Goal: Task Accomplishment & Management: Use online tool/utility

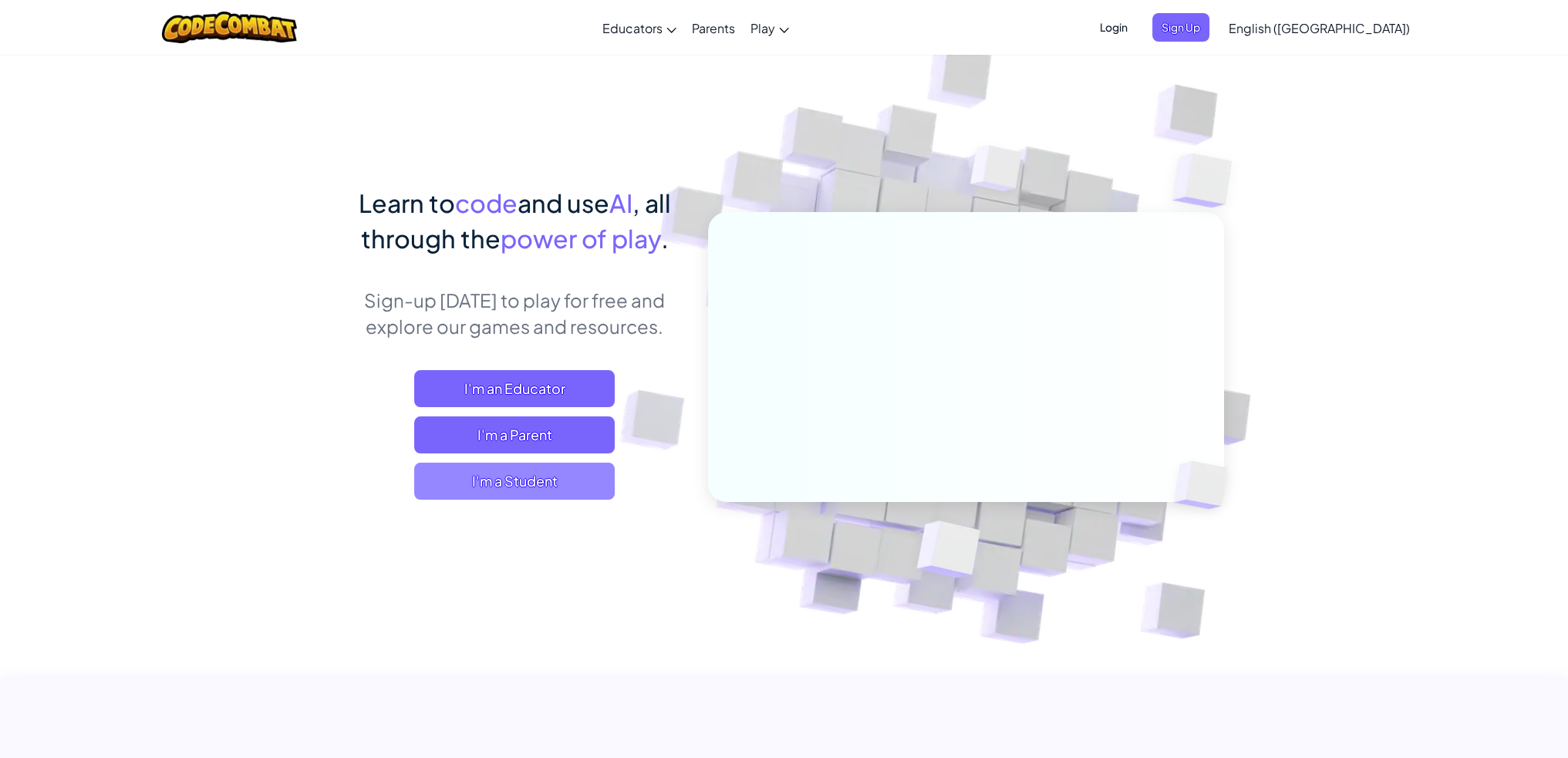
click at [566, 482] on span "I'm a Student" at bounding box center [514, 481] width 201 height 37
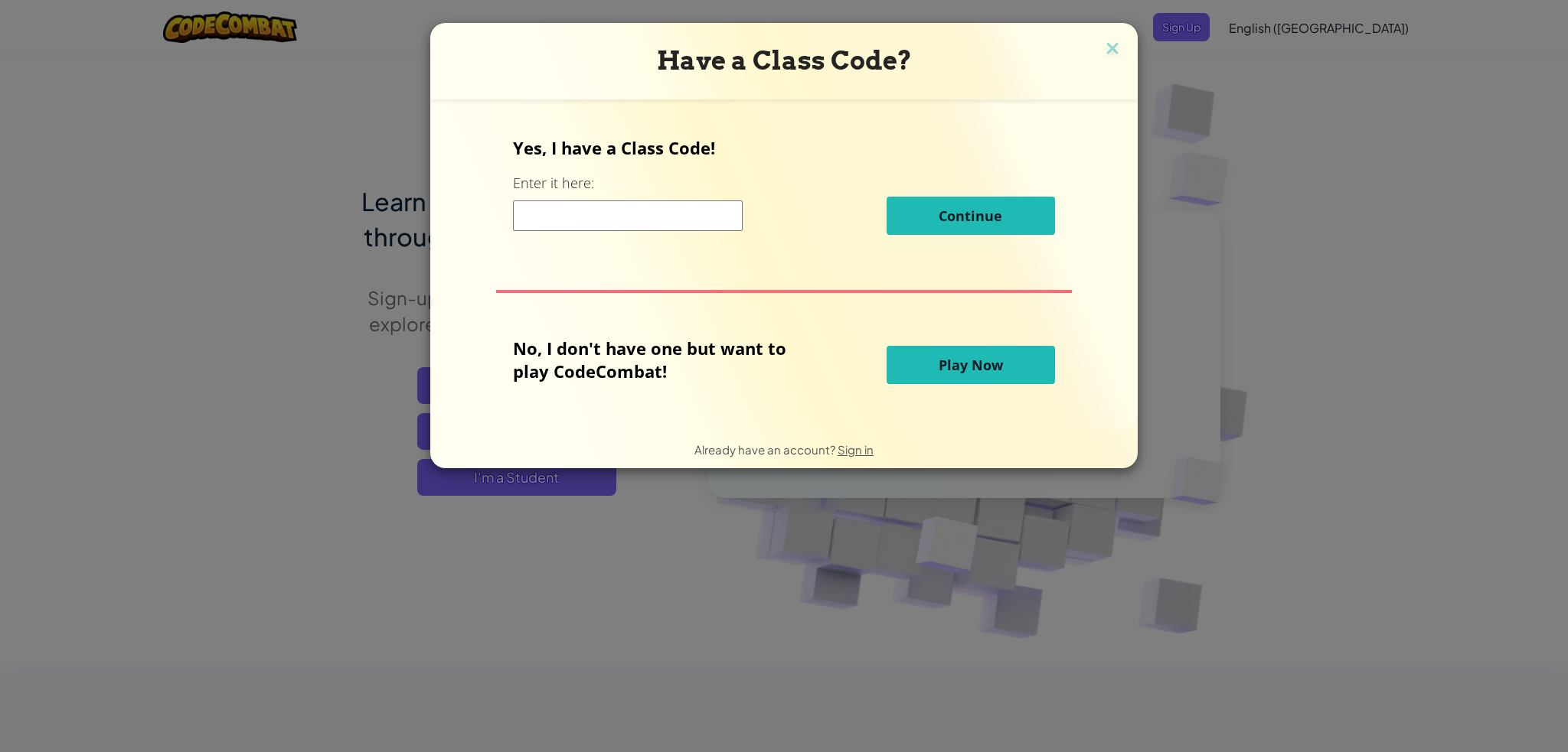
click at [940, 370] on span "Play Now" at bounding box center [971, 365] width 64 height 19
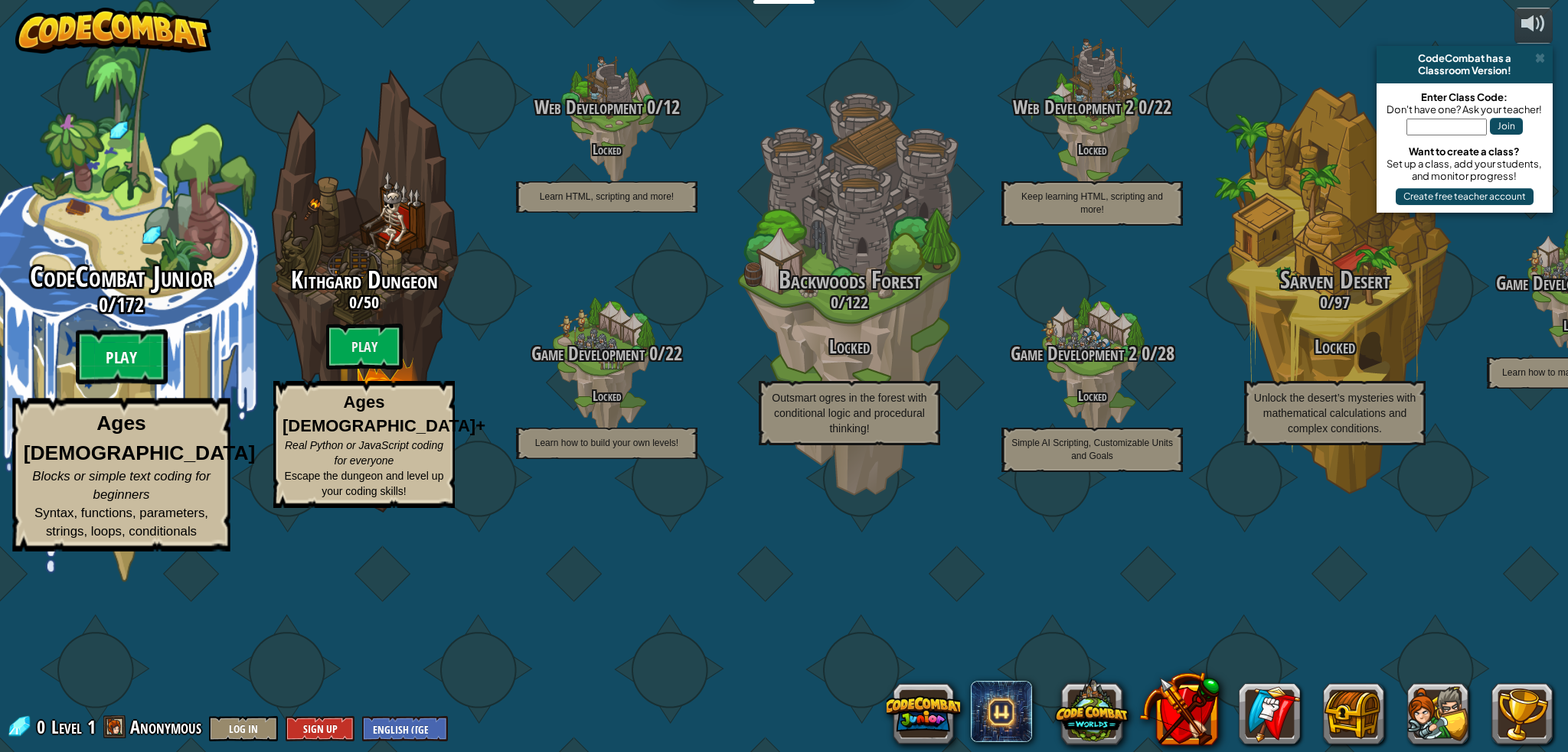
click at [126, 385] on btn "Play" at bounding box center [122, 357] width 92 height 55
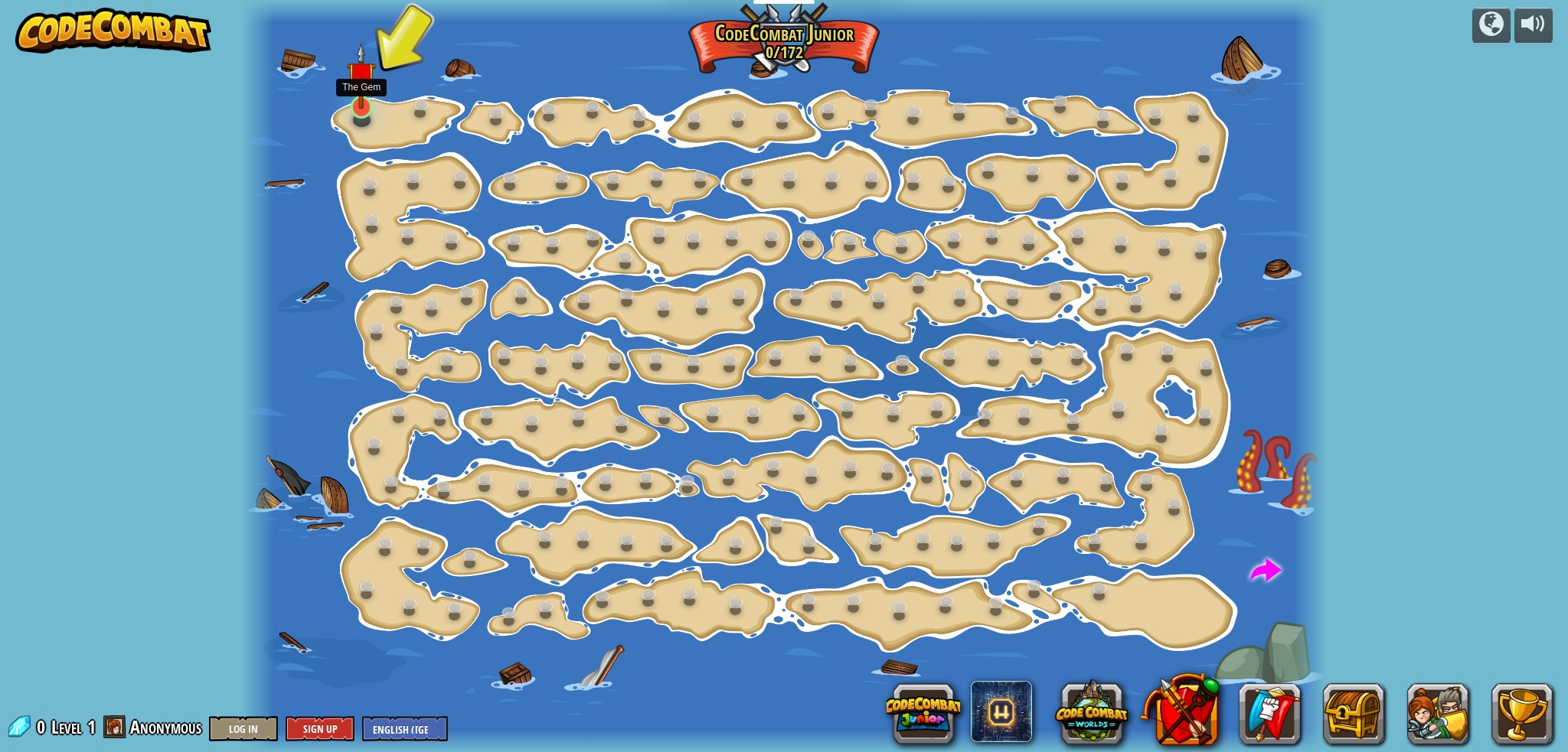
click at [357, 109] on img at bounding box center [361, 76] width 29 height 67
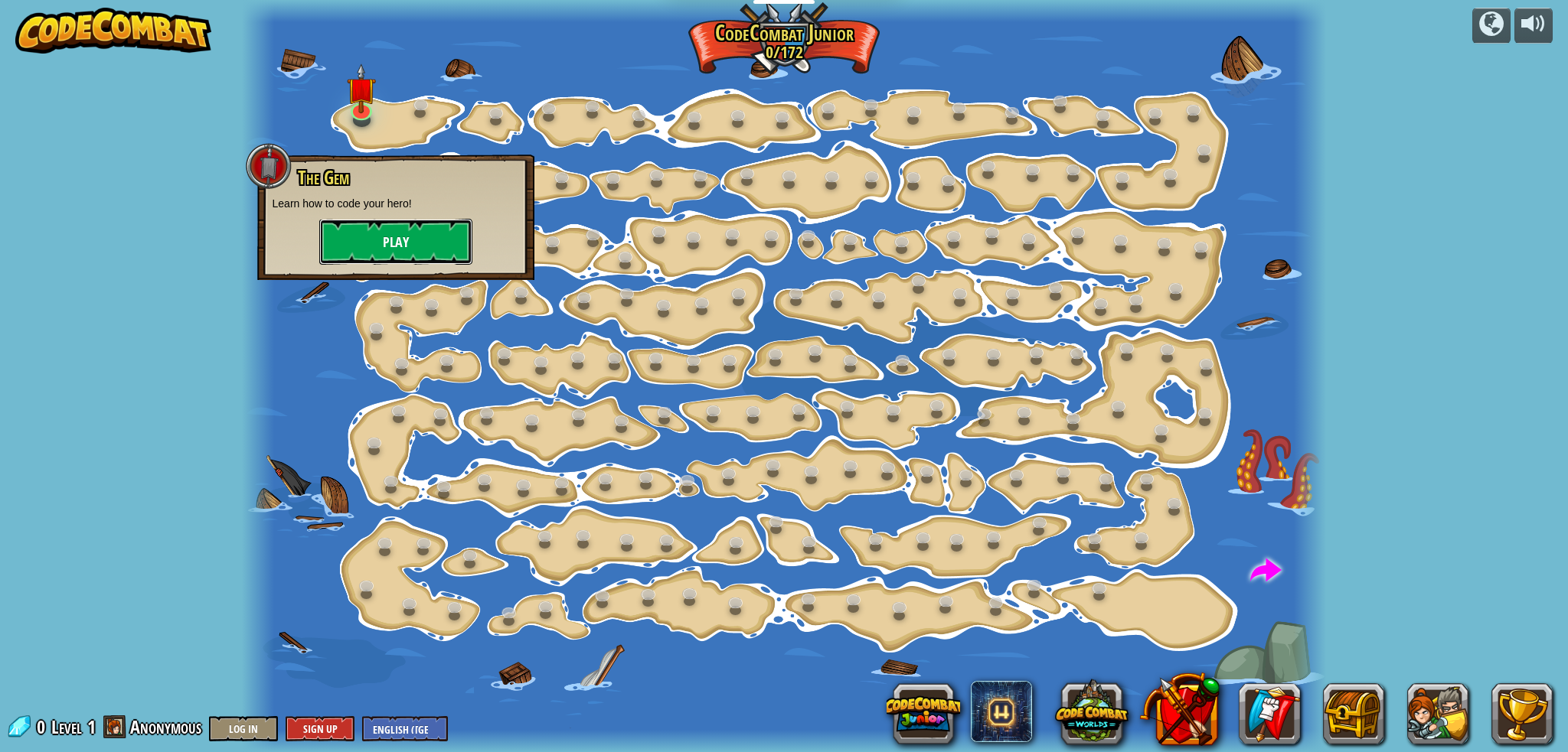
click at [389, 233] on button "Play" at bounding box center [395, 241] width 153 height 46
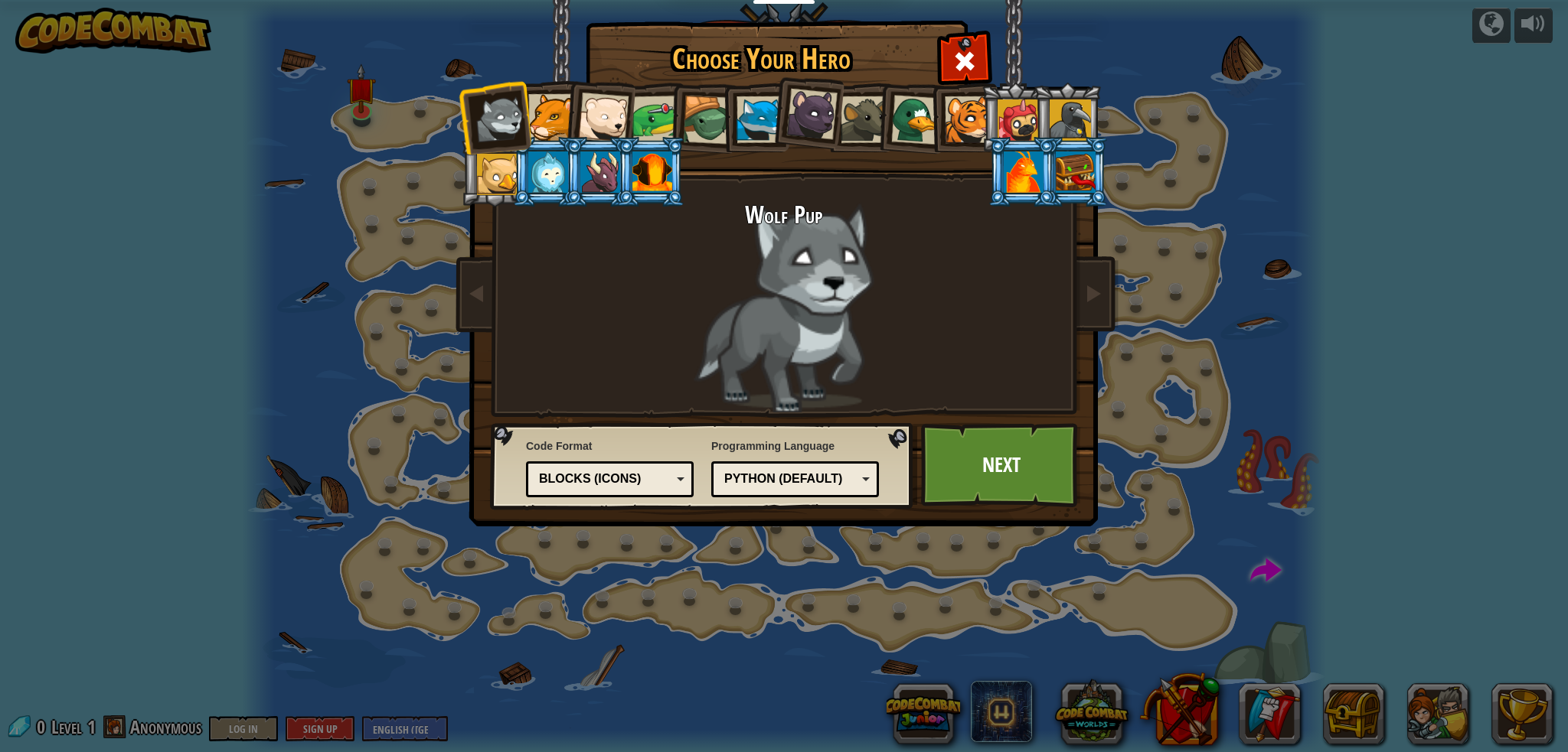
click at [804, 478] on div "Python (Default)" at bounding box center [791, 480] width 132 height 18
click at [661, 479] on div "Blocks (Icons)" at bounding box center [605, 480] width 132 height 18
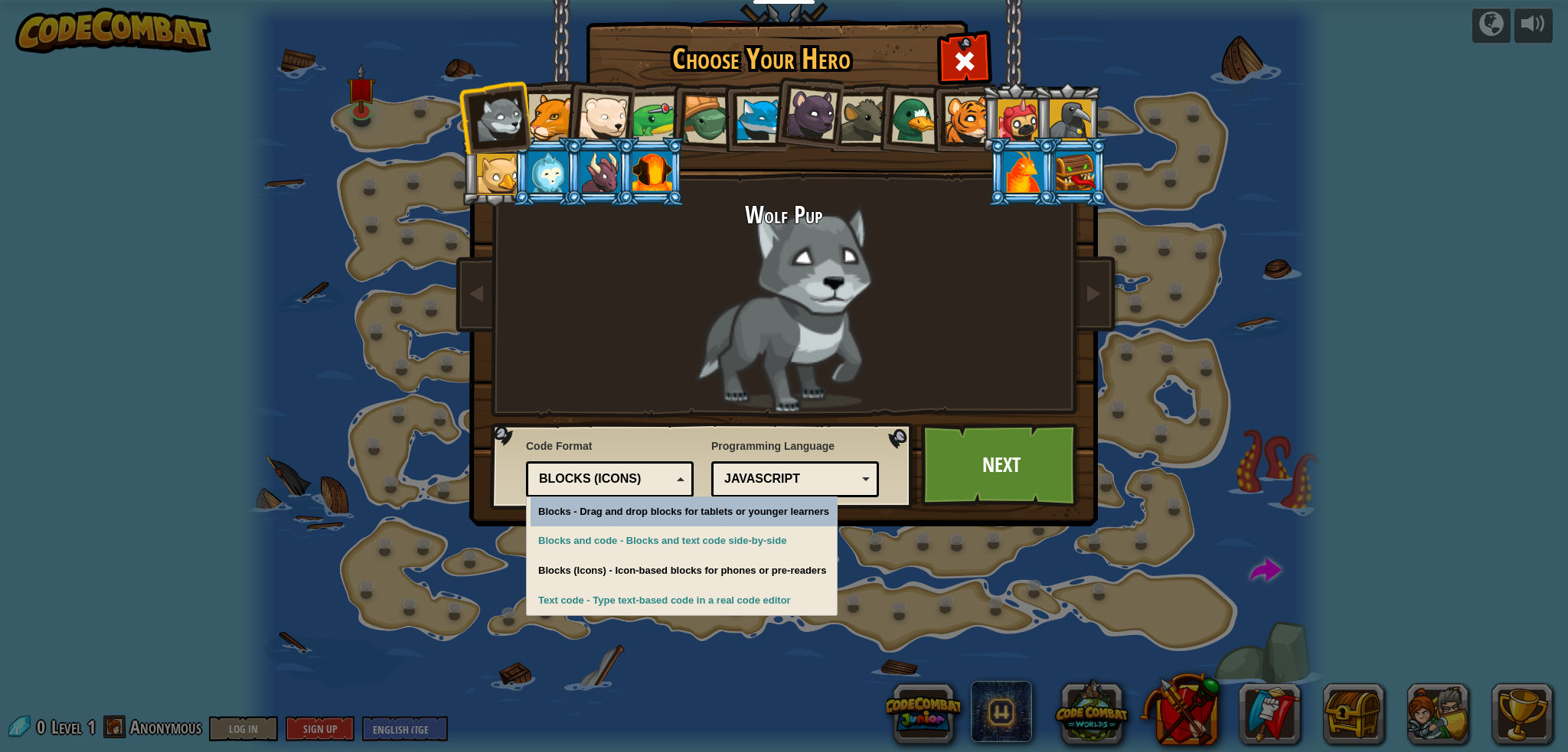
click at [661, 479] on div "Blocks (Icons)" at bounding box center [605, 480] width 132 height 18
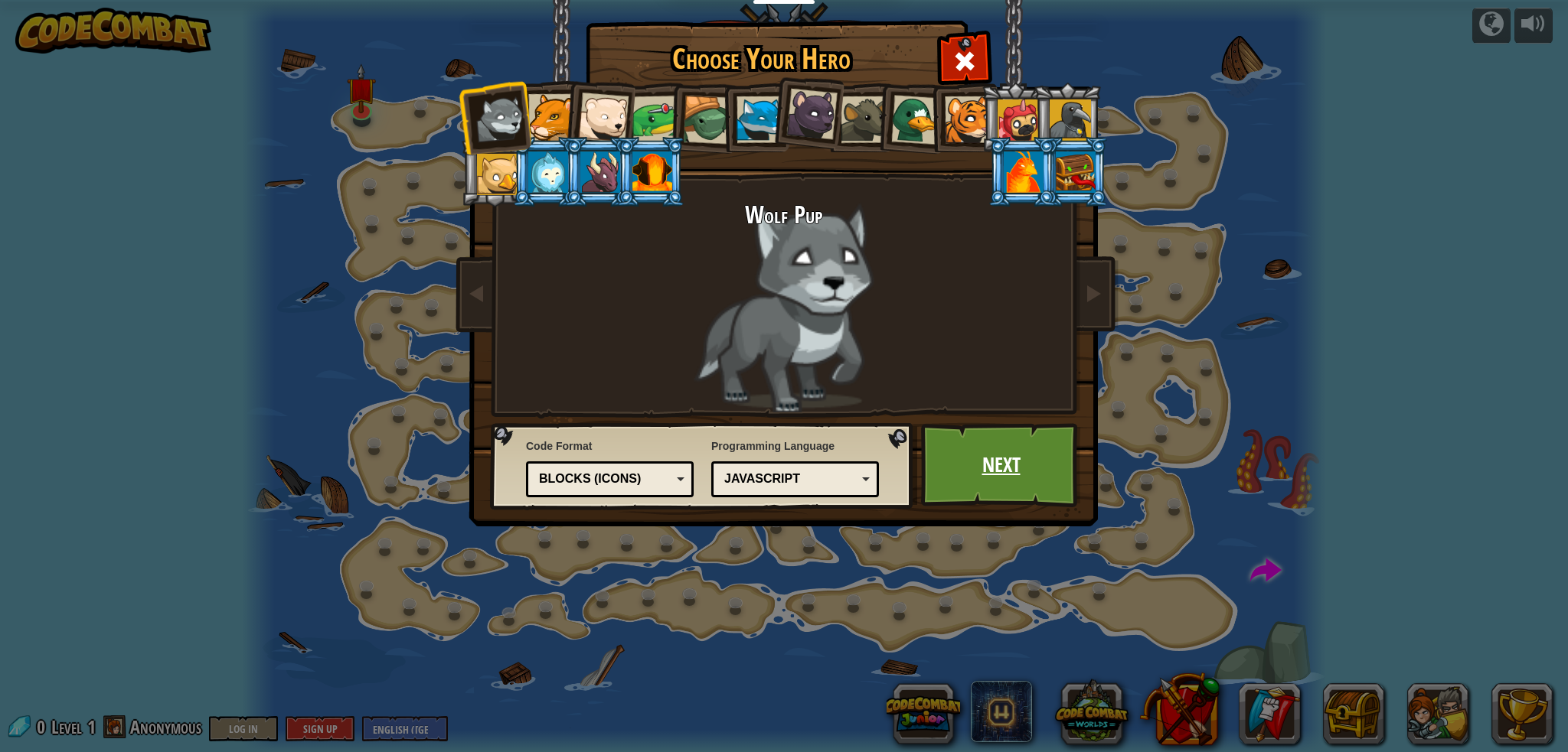
click at [977, 469] on link "Next" at bounding box center [1001, 465] width 160 height 84
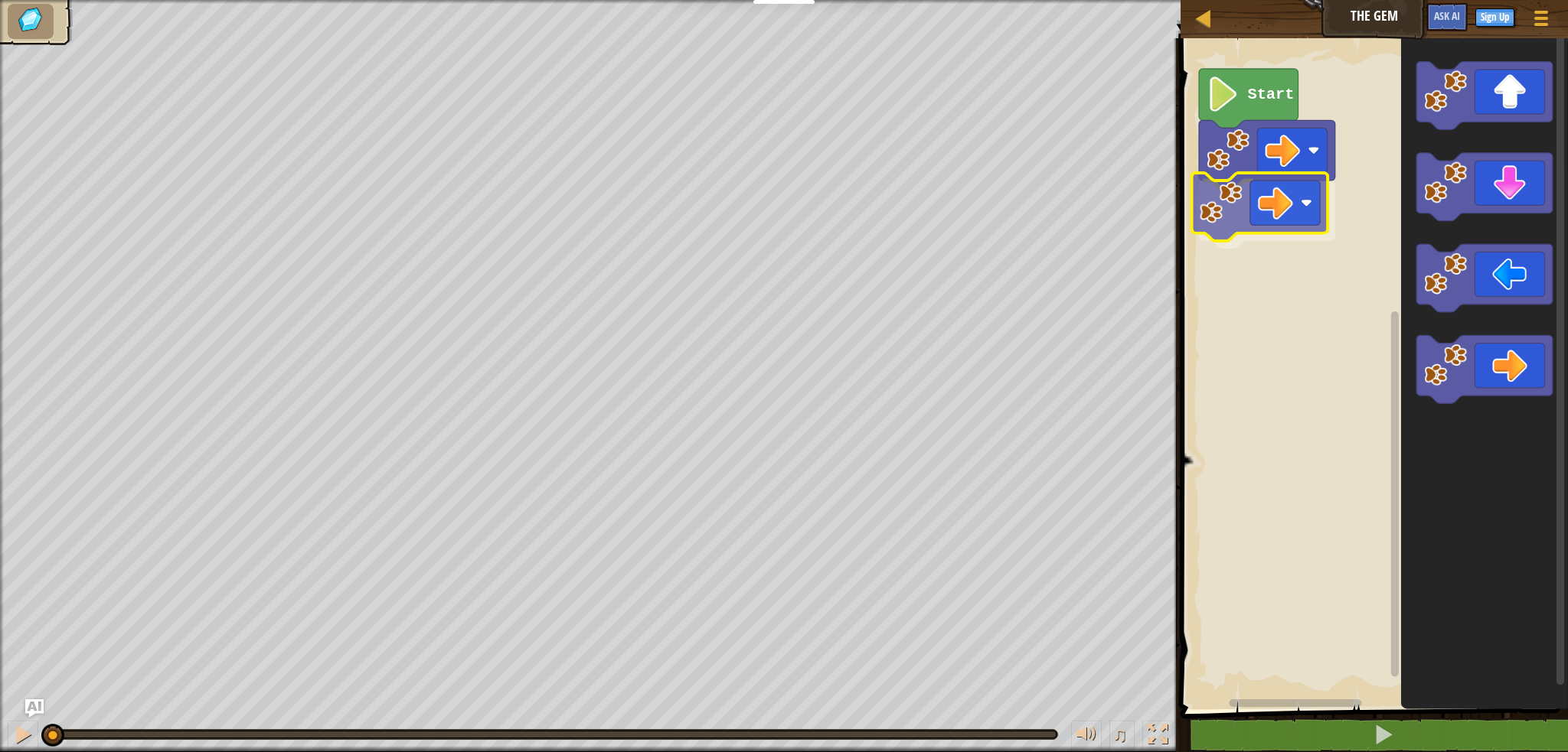
click at [1260, 205] on div "Start" at bounding box center [1371, 370] width 392 height 679
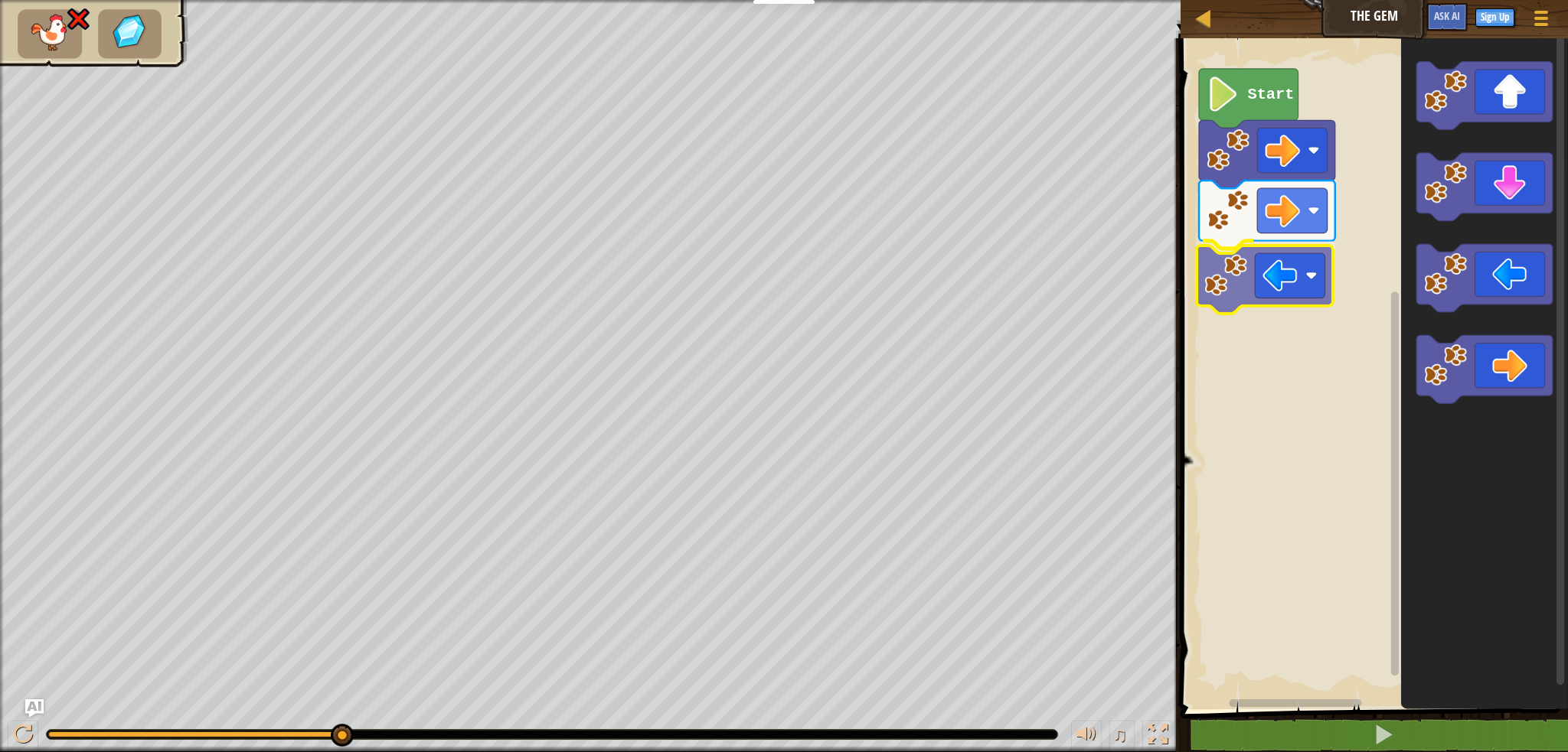
click at [1242, 269] on div "Start" at bounding box center [1371, 370] width 392 height 679
click at [1232, 111] on image "Blockly Workspace" at bounding box center [1223, 94] width 33 height 35
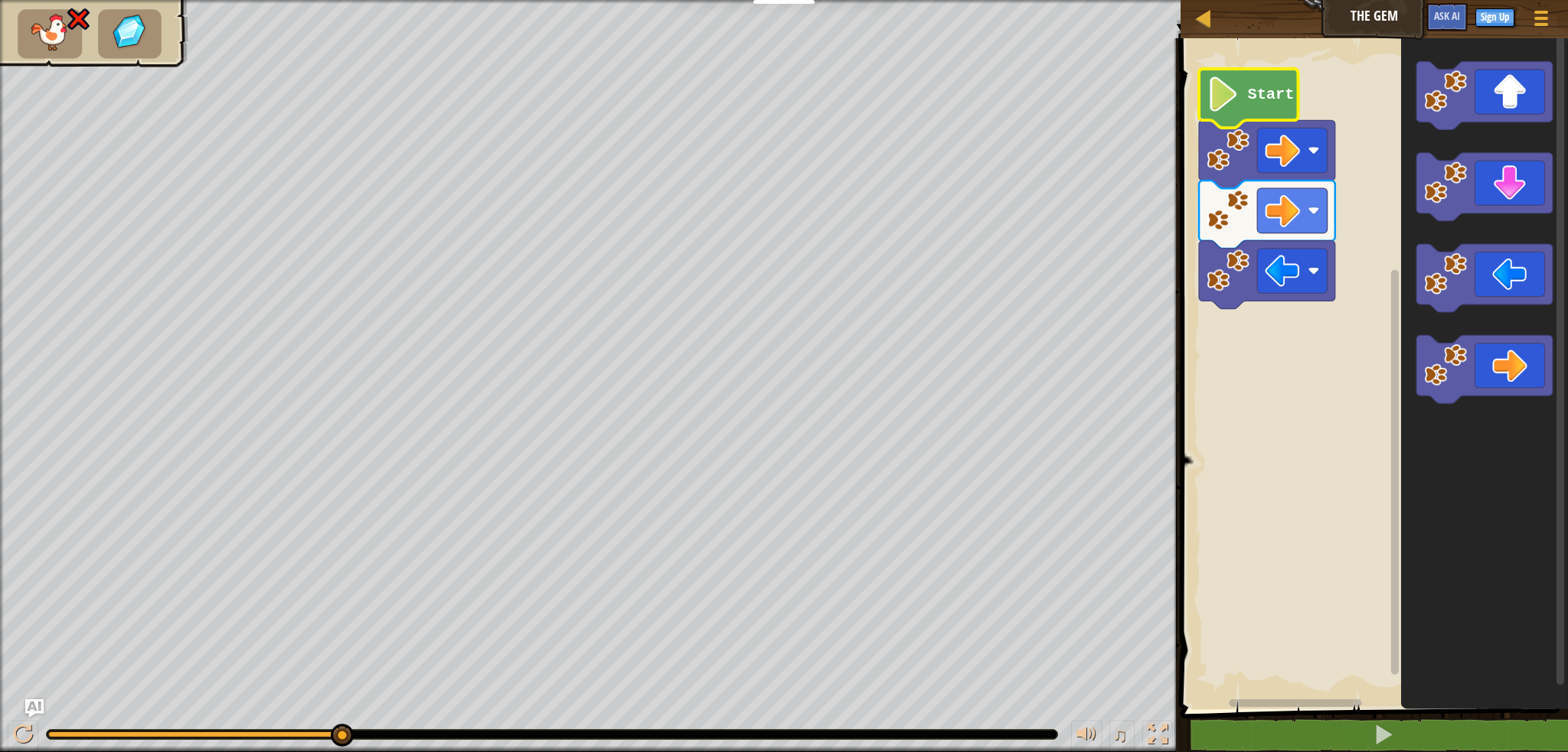
click at [1220, 100] on image "Blockly Workspace" at bounding box center [1223, 94] width 33 height 35
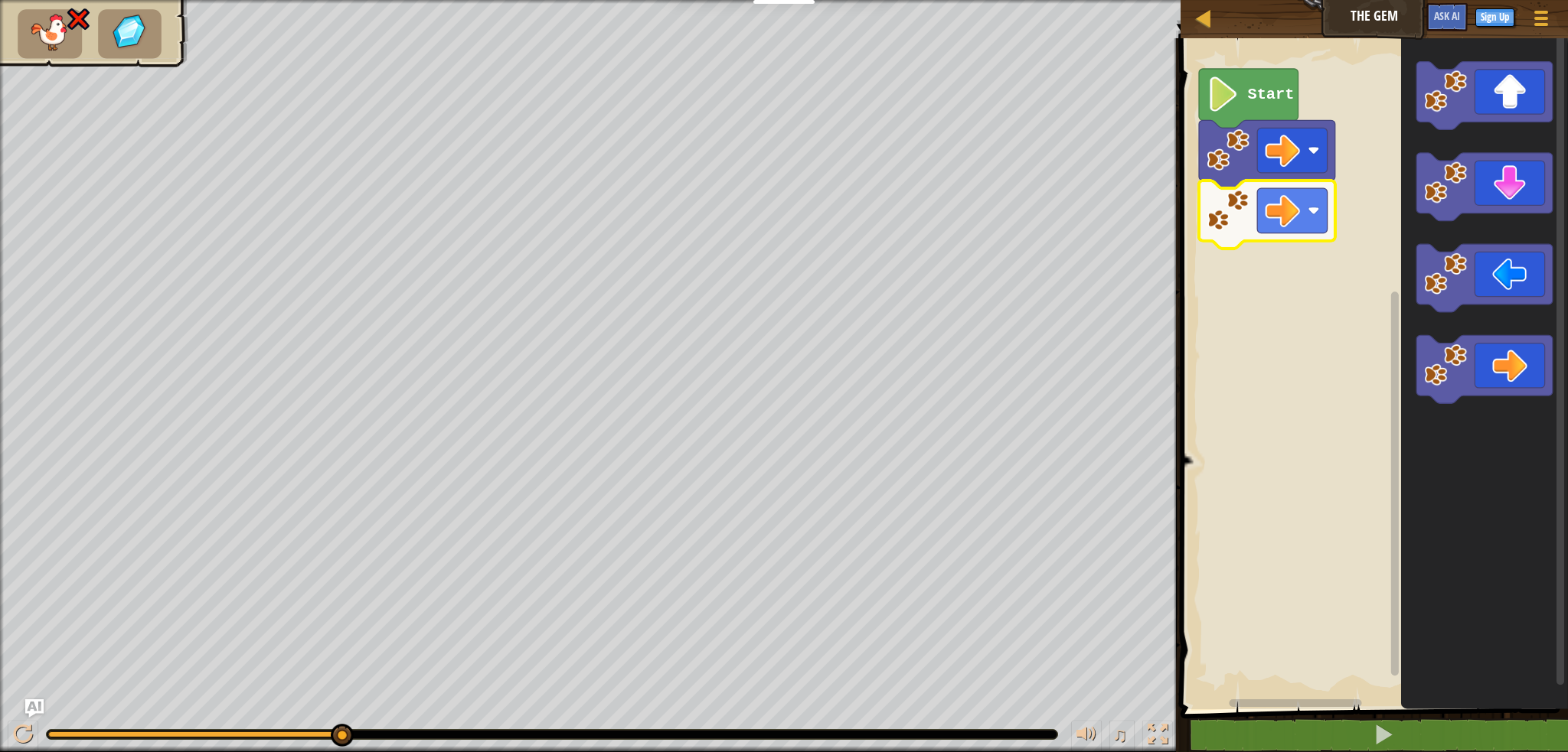
click at [1314, 217] on rect "Blockly Workspace" at bounding box center [1292, 211] width 70 height 45
click at [1219, 90] on image "Blockly Workspace" at bounding box center [1223, 94] width 33 height 35
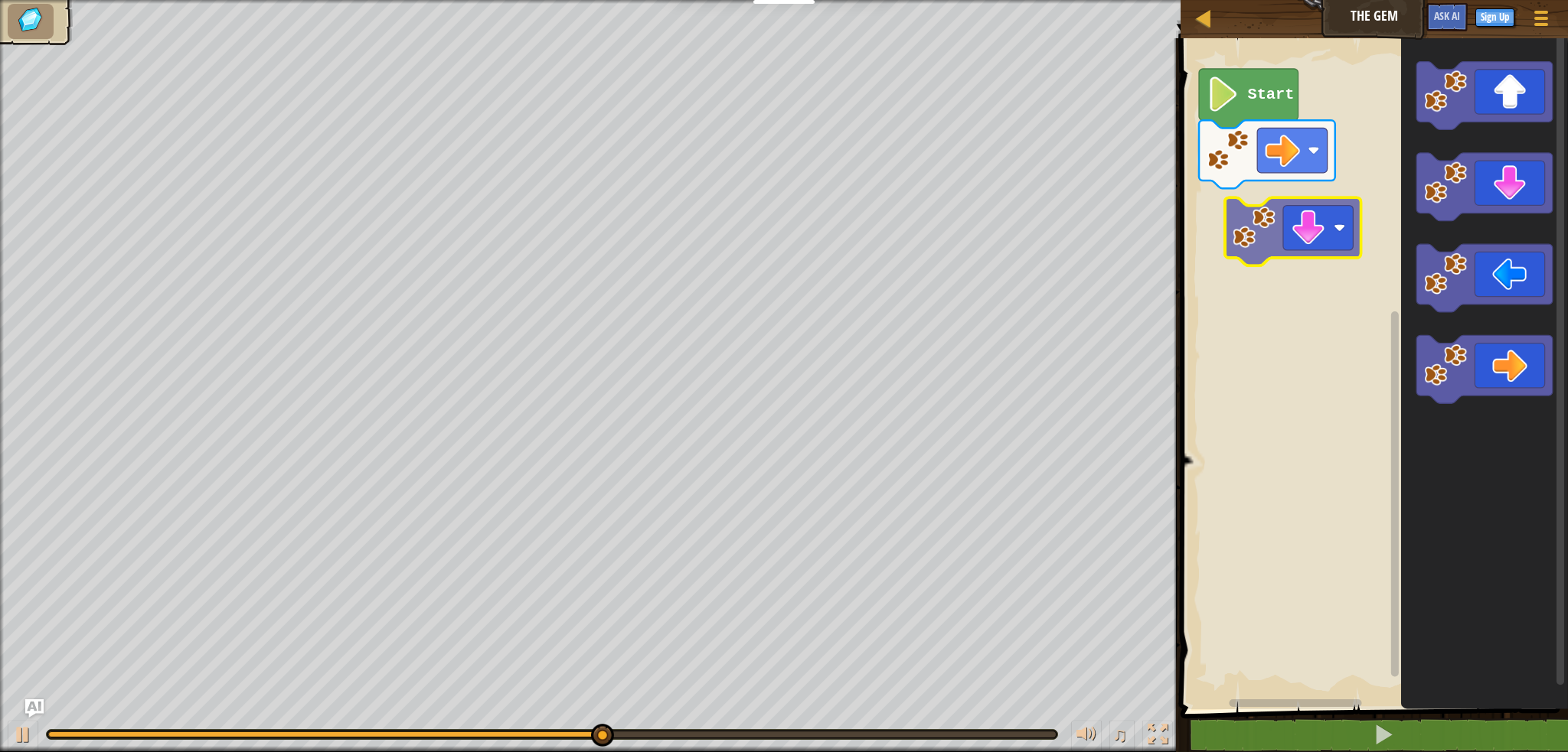
click at [1273, 222] on div "Start" at bounding box center [1371, 370] width 392 height 679
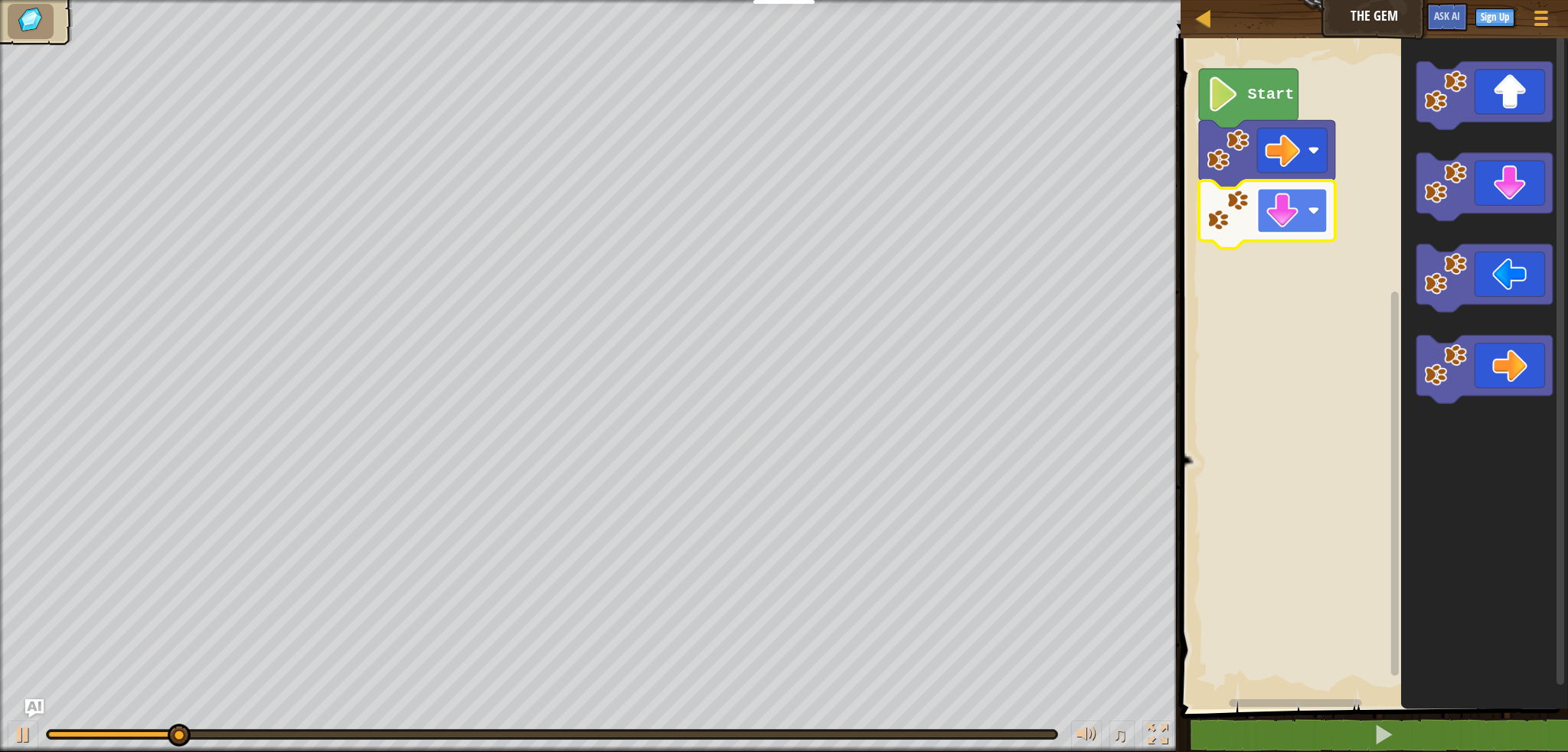
click at [1264, 219] on rect "Blockly Workspace" at bounding box center [1292, 211] width 70 height 45
click at [1363, 330] on rect "Blockly Workspace" at bounding box center [1371, 370] width 392 height 679
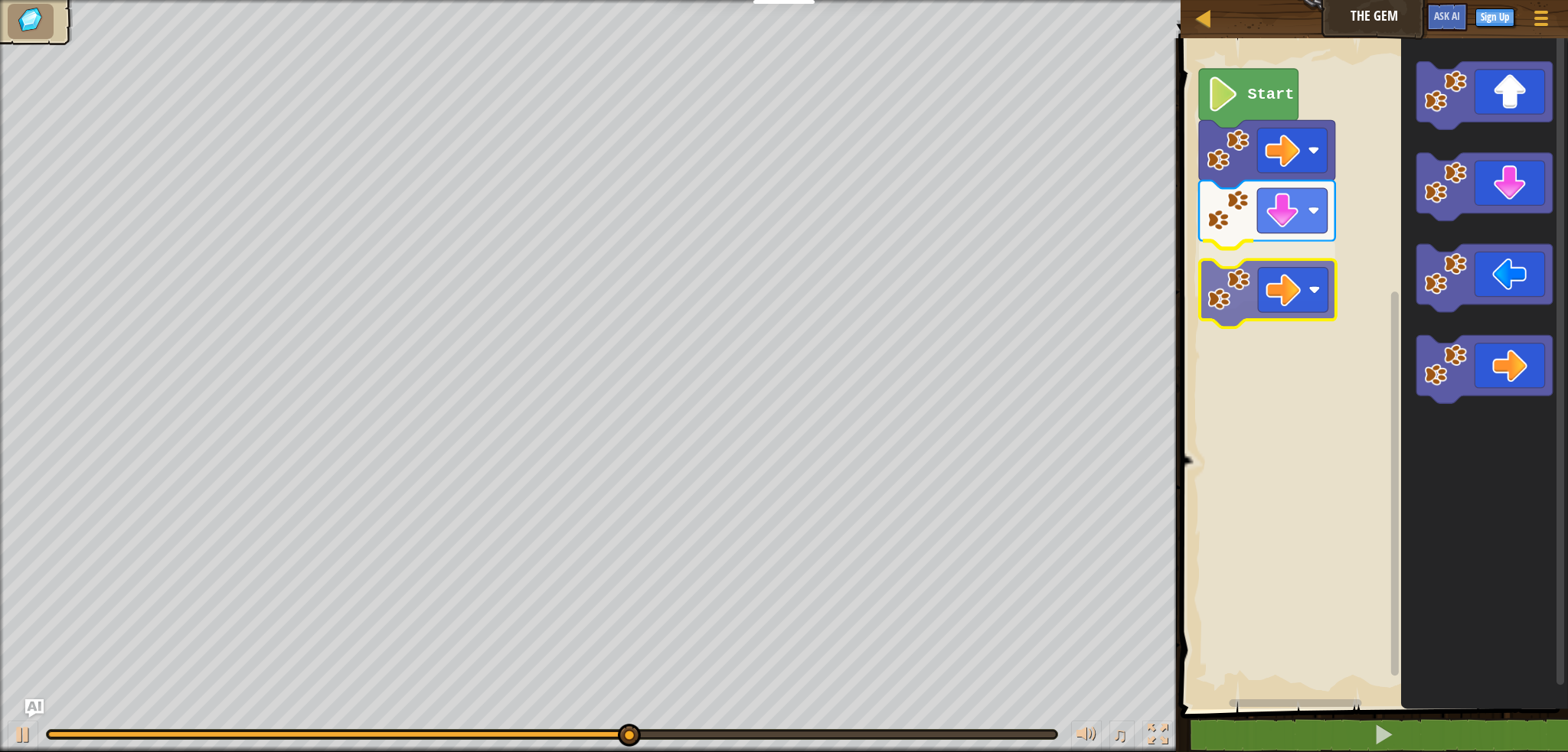
click at [1235, 278] on div "Start" at bounding box center [1371, 370] width 392 height 679
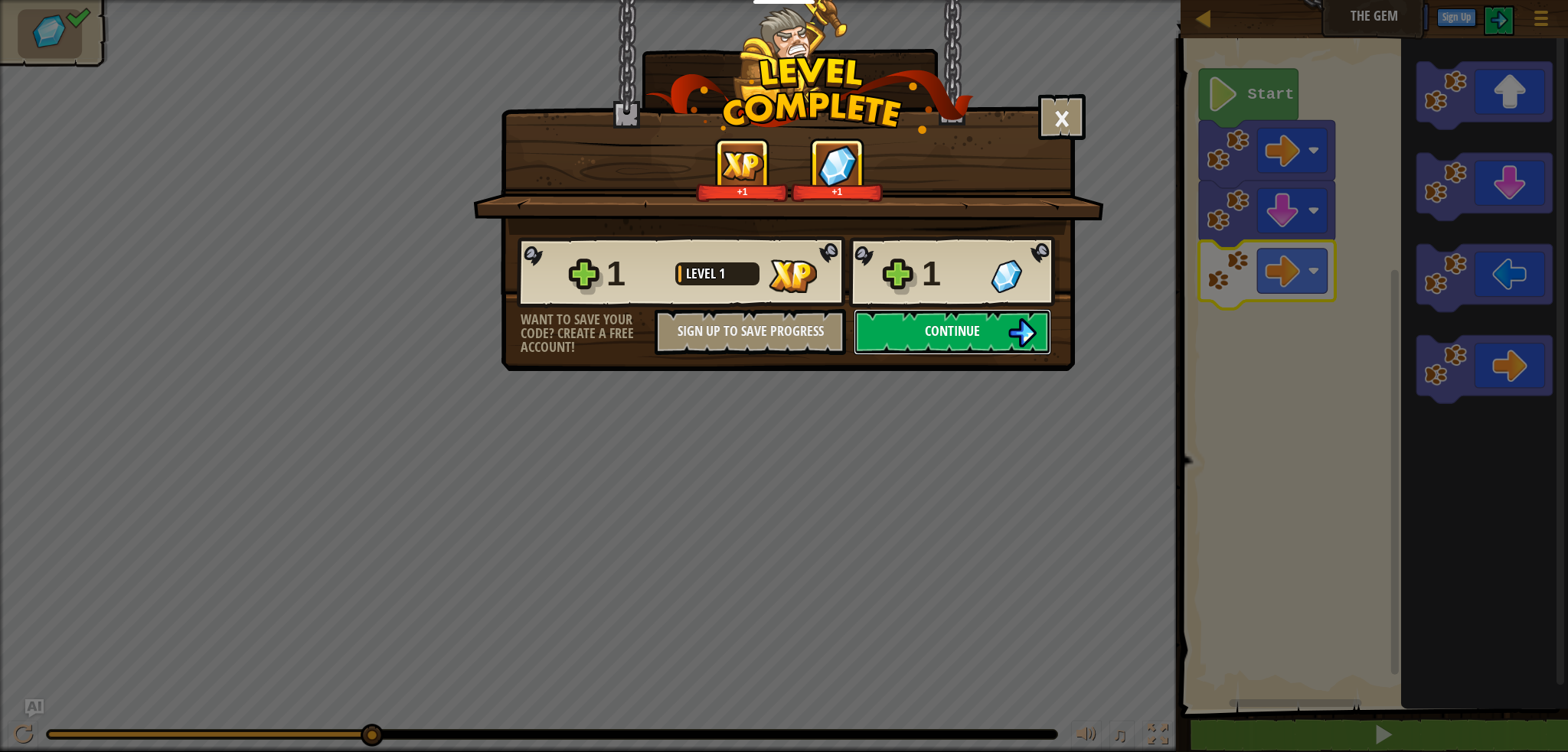
click at [999, 327] on button "Continue" at bounding box center [952, 331] width 197 height 46
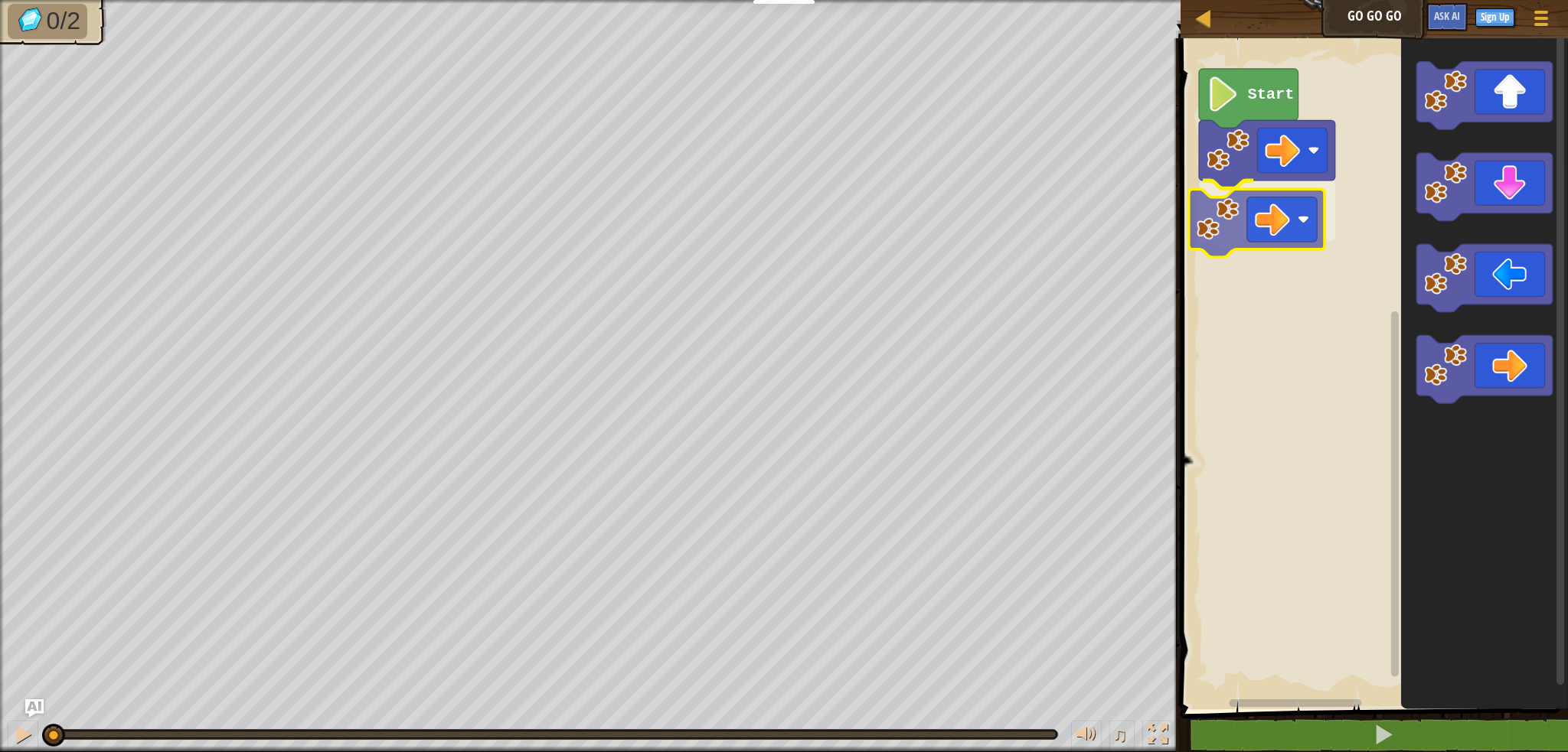
click at [1274, 224] on div "Start" at bounding box center [1371, 370] width 392 height 679
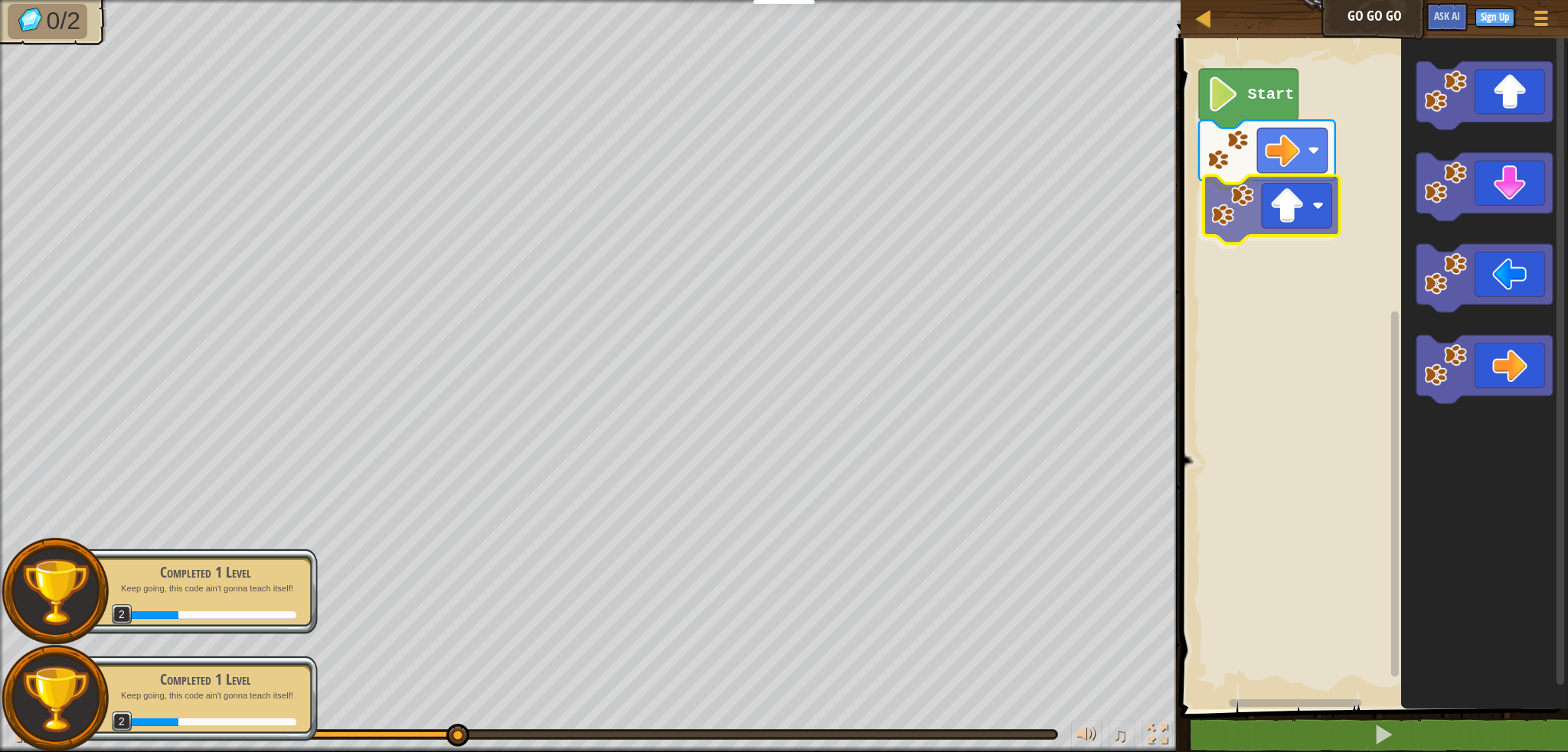
click at [1223, 192] on div "Start" at bounding box center [1371, 370] width 392 height 679
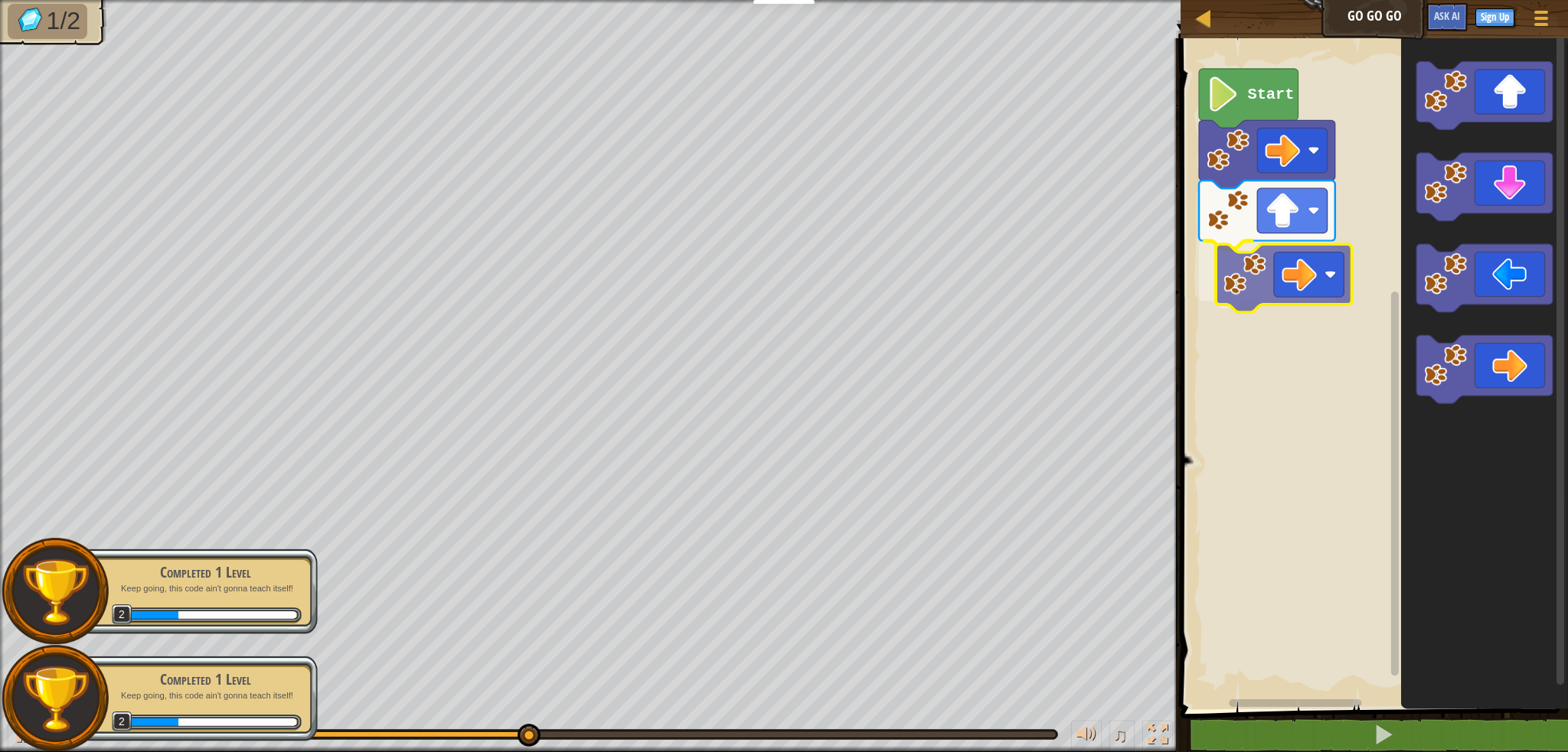
click at [1337, 280] on div "Start" at bounding box center [1371, 370] width 392 height 679
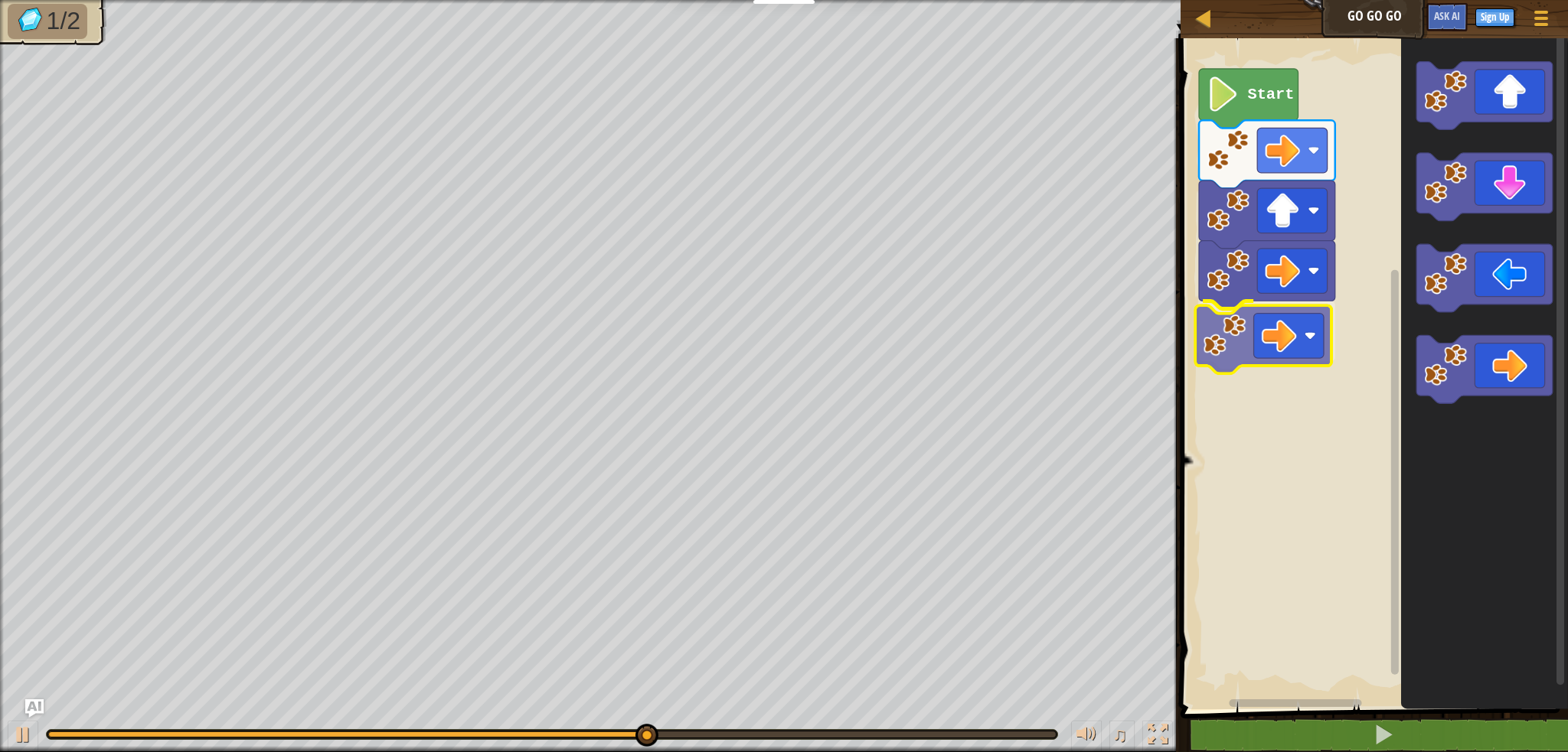
click at [1300, 323] on div "Start" at bounding box center [1371, 370] width 392 height 679
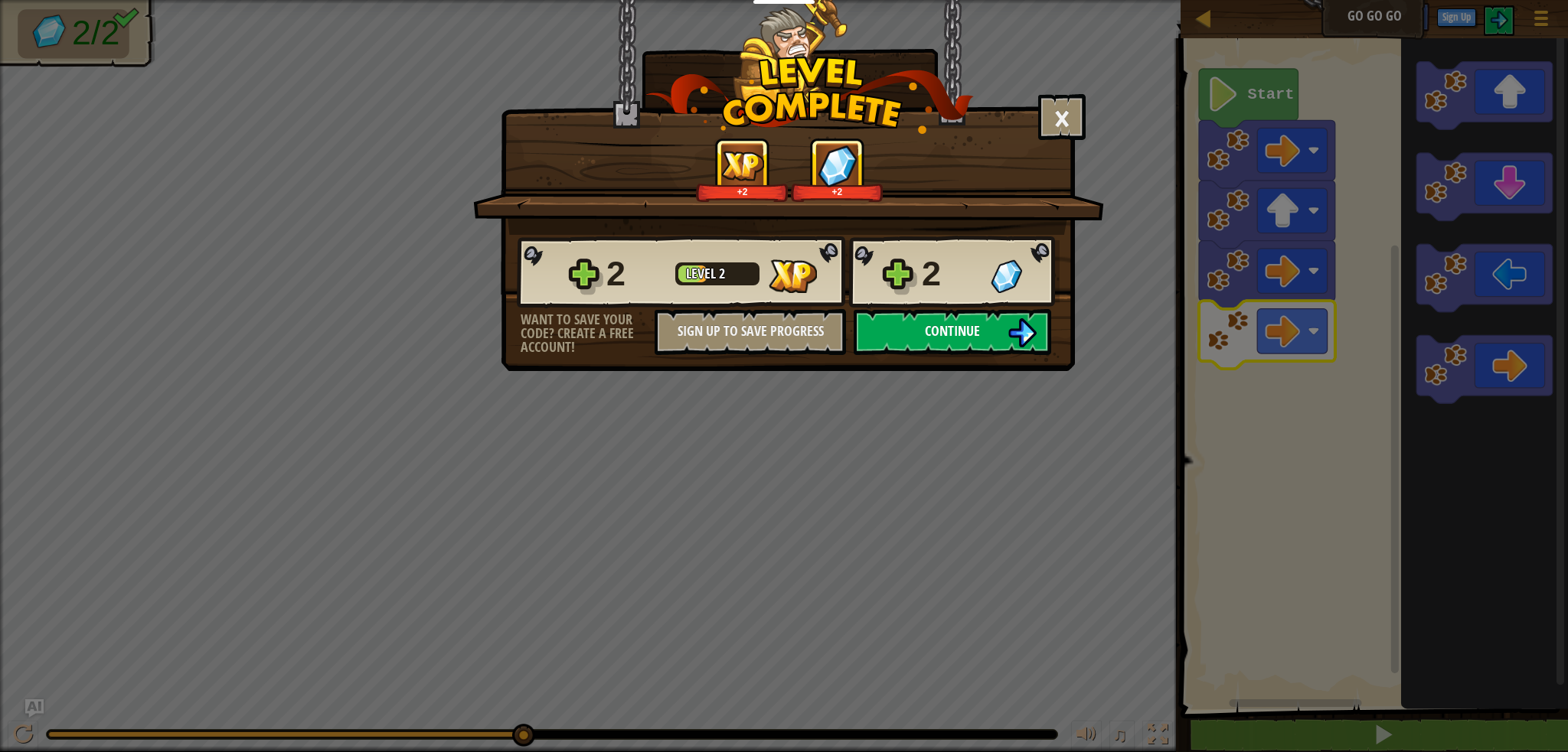
click at [997, 323] on button "Continue" at bounding box center [952, 331] width 197 height 46
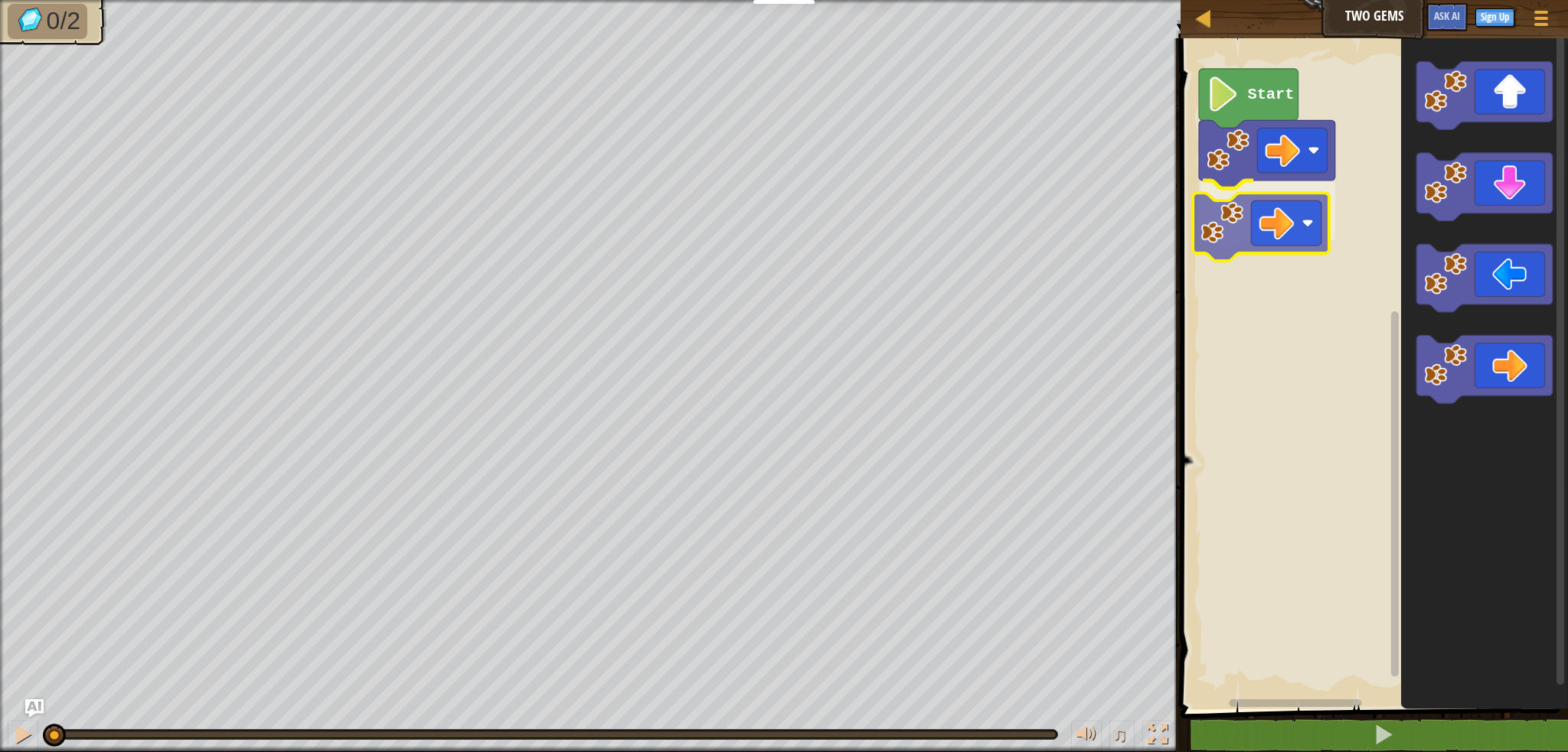
click at [1257, 222] on div "Start" at bounding box center [1371, 370] width 392 height 679
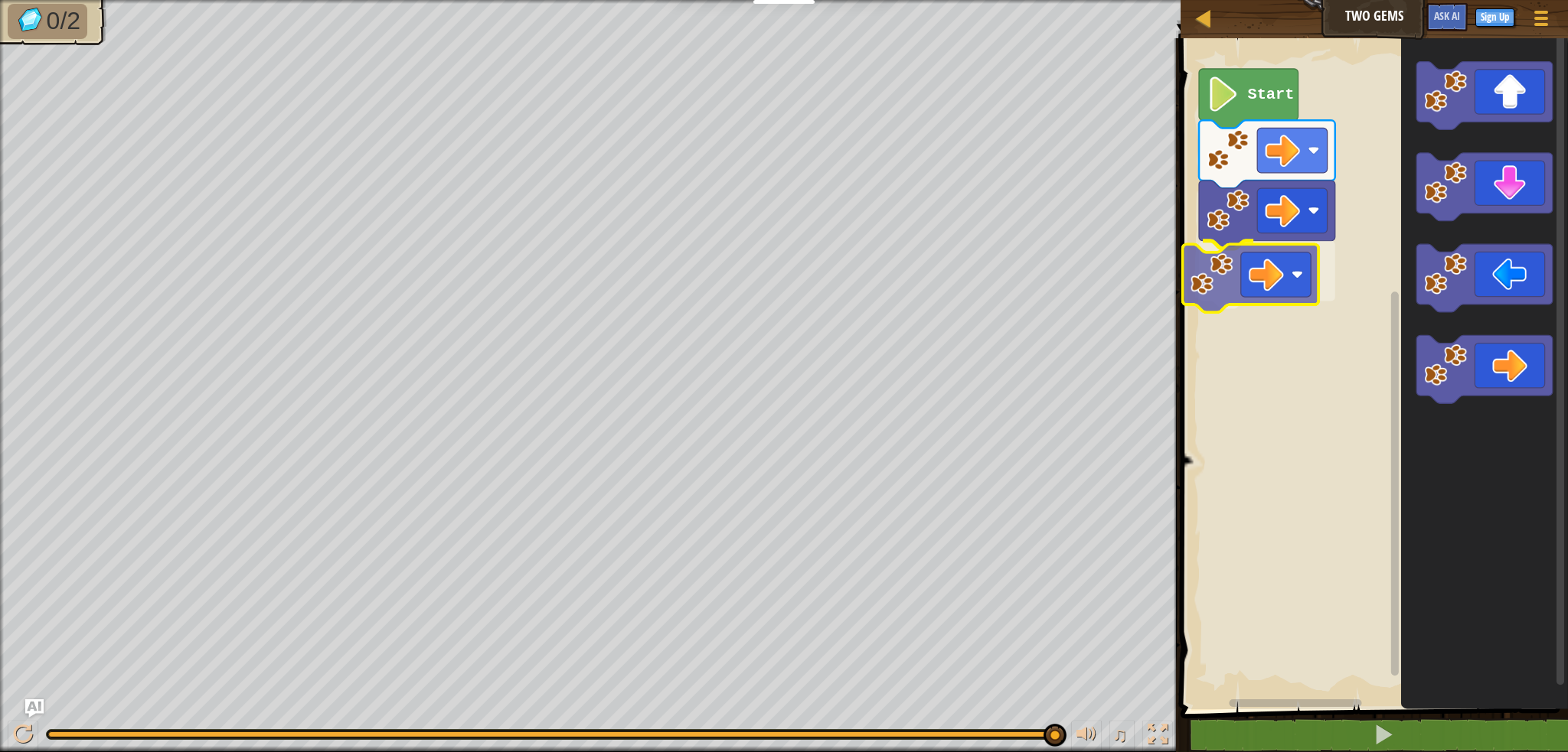
click at [1217, 279] on div "Start" at bounding box center [1371, 370] width 392 height 679
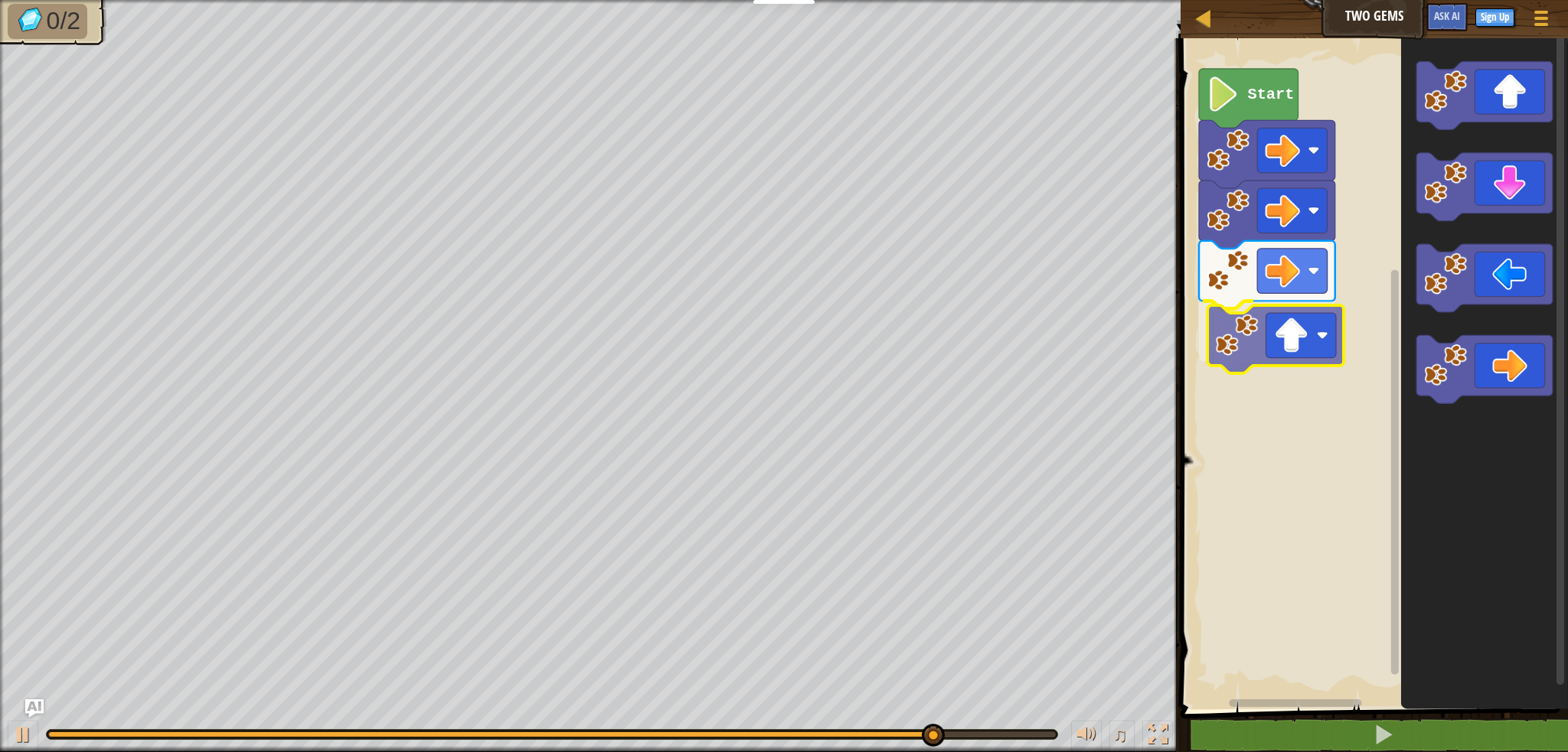
click at [1273, 351] on div "Start" at bounding box center [1371, 370] width 392 height 679
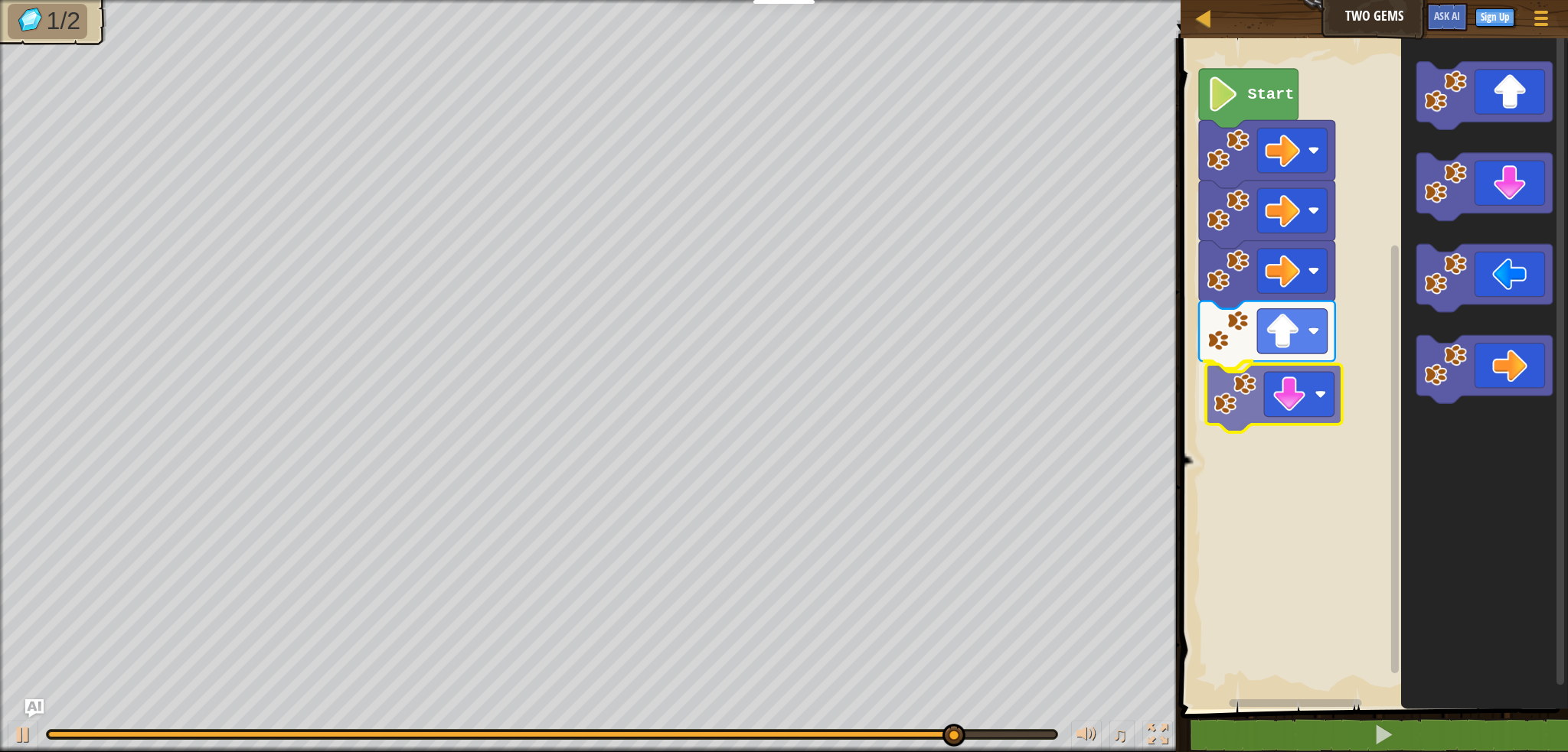
click at [1283, 406] on div "Start" at bounding box center [1371, 370] width 392 height 679
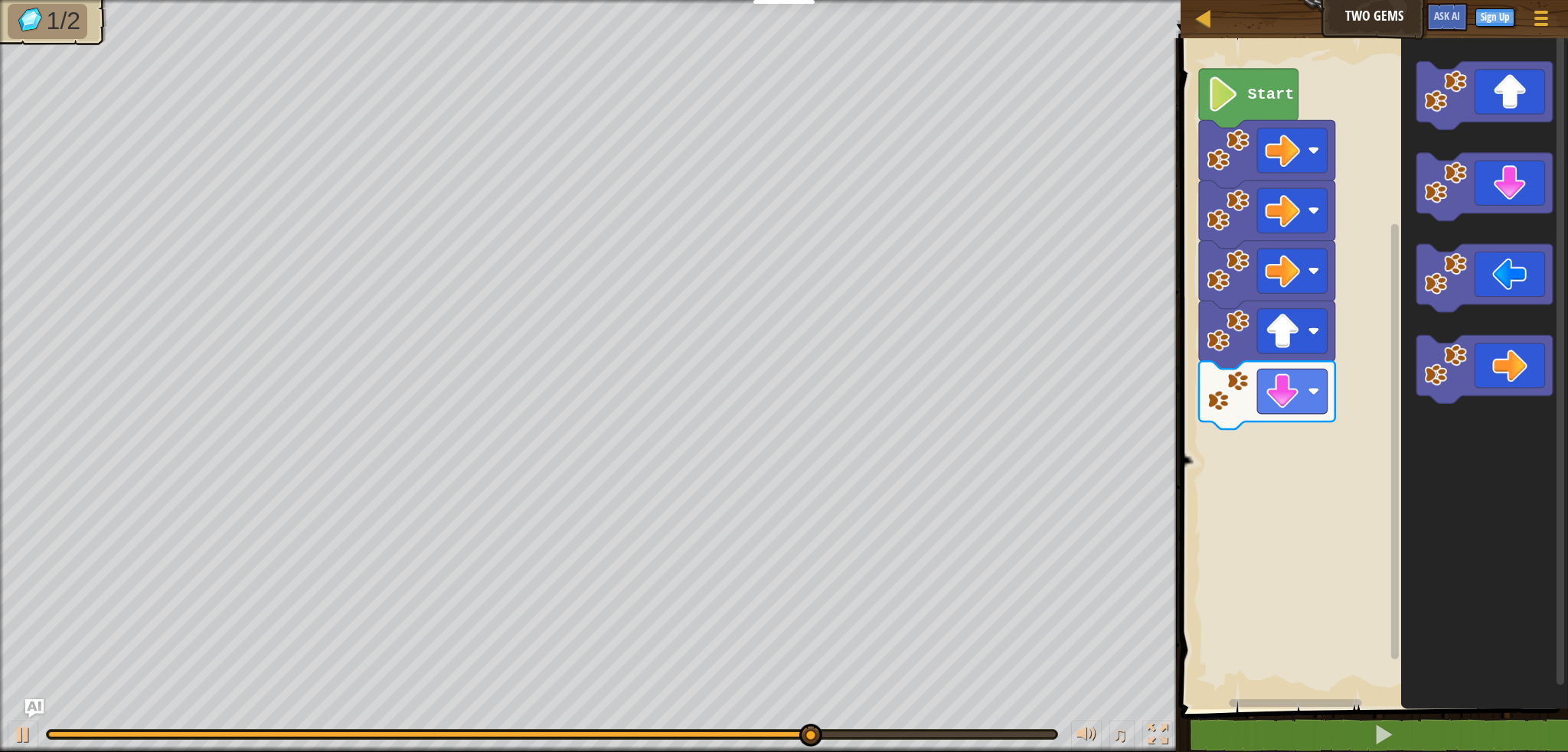
click at [1364, 423] on div "Start" at bounding box center [1371, 370] width 392 height 679
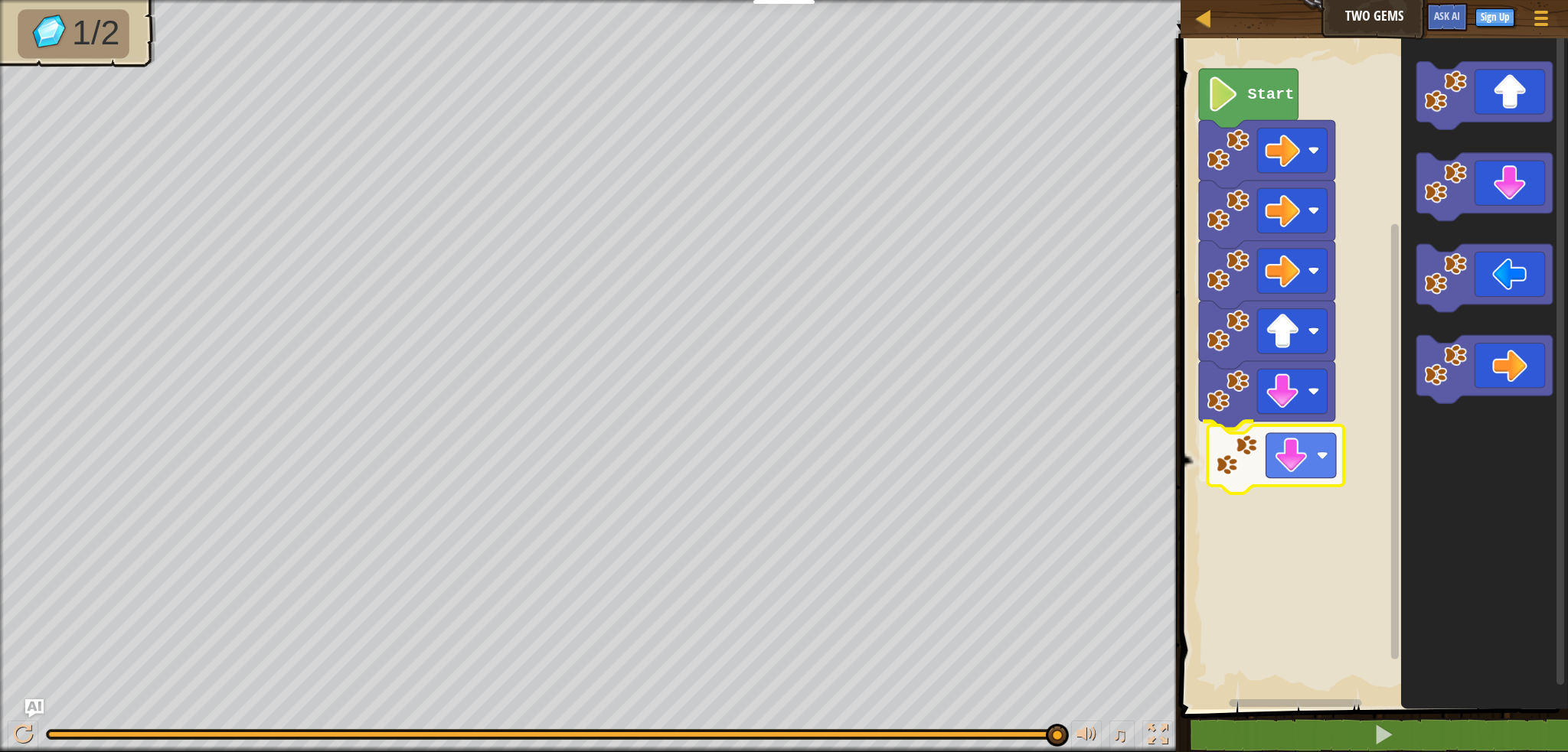
click at [1249, 467] on div "Start" at bounding box center [1371, 370] width 392 height 679
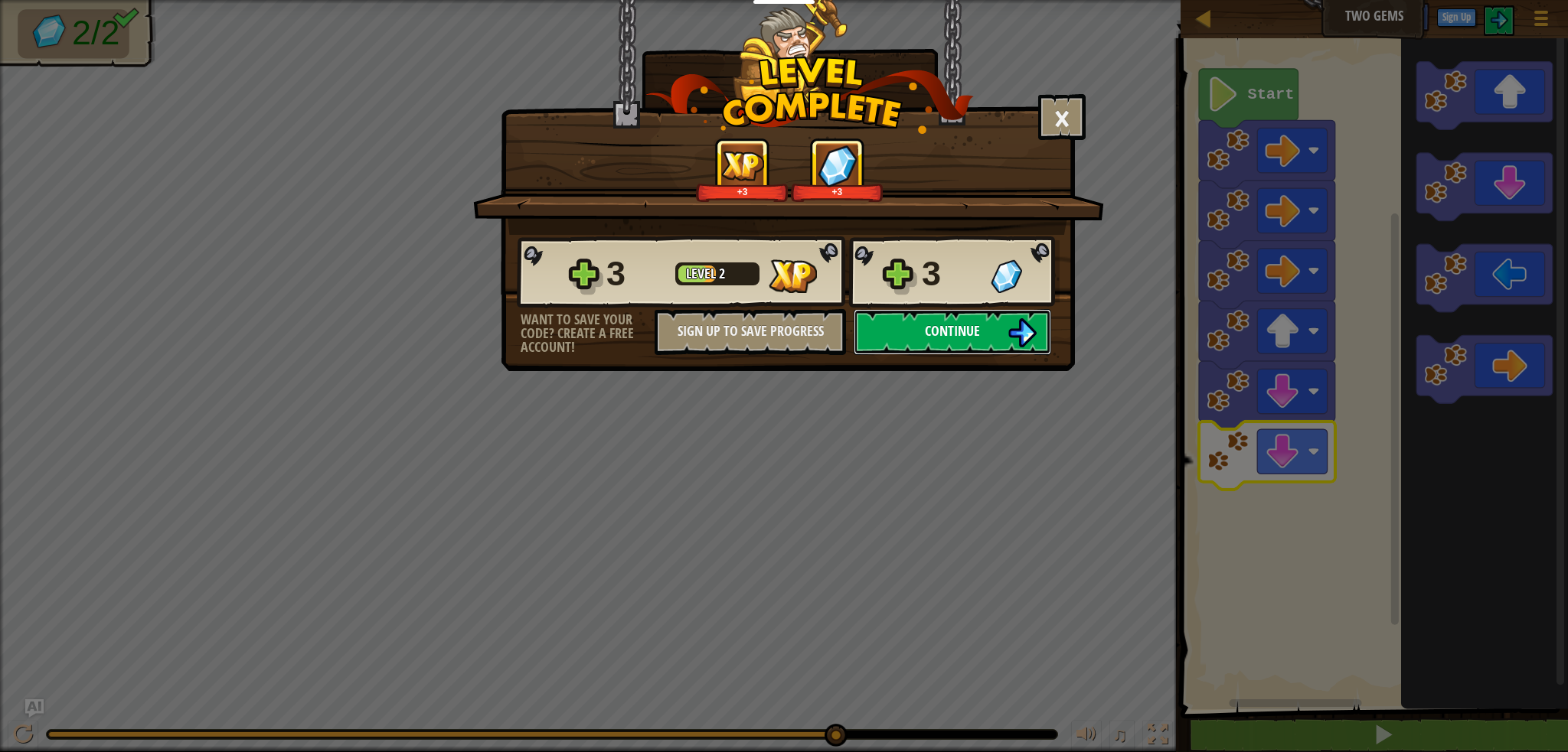
click at [977, 323] on span "Continue" at bounding box center [952, 330] width 55 height 19
